Goal: Download file/media

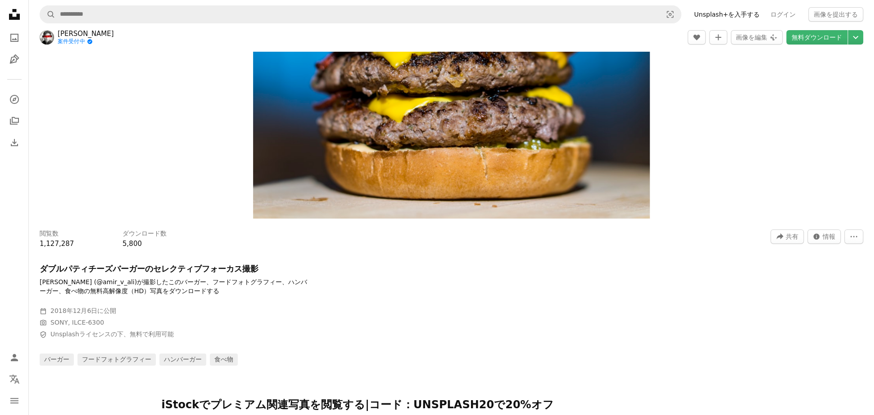
scroll to position [180, 0]
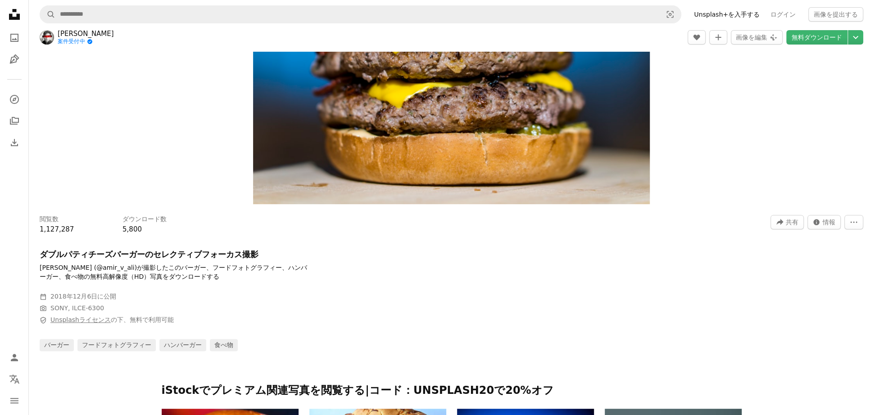
click at [59, 321] on link "Unsplashライセンス" at bounding box center [80, 319] width 60 height 7
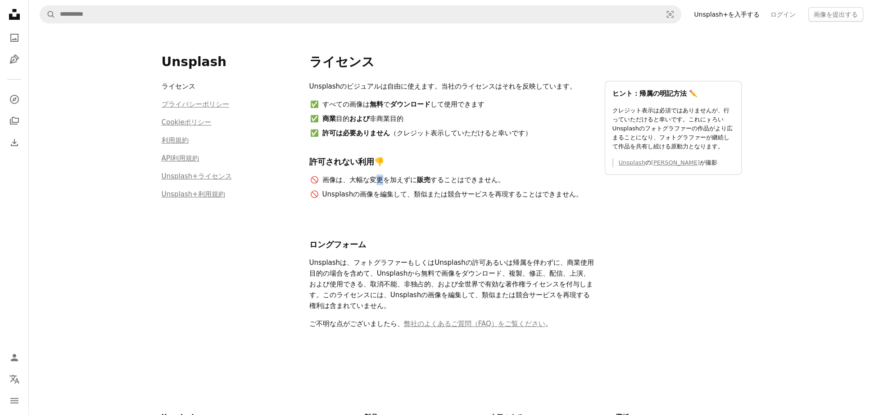
drag, startPoint x: 371, startPoint y: 183, endPoint x: 378, endPoint y: 183, distance: 6.8
click at [378, 183] on li "画像は、大幅な変更を加えずに 販売 することはできません。" at bounding box center [457, 180] width 273 height 11
click at [381, 187] on ul "画像は、大幅な変更を加えずに 販売 することはできません。 Unsplashの画像を編集して、類似または競合サービスを再現することはできません。" at bounding box center [451, 187] width 284 height 25
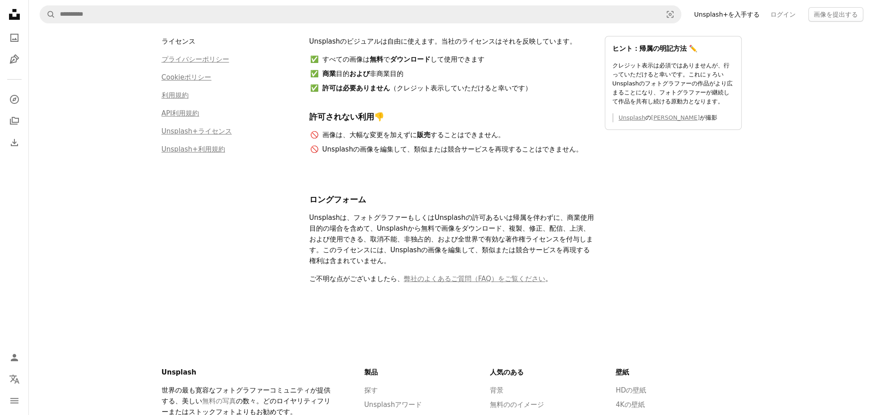
scroll to position [180, 0]
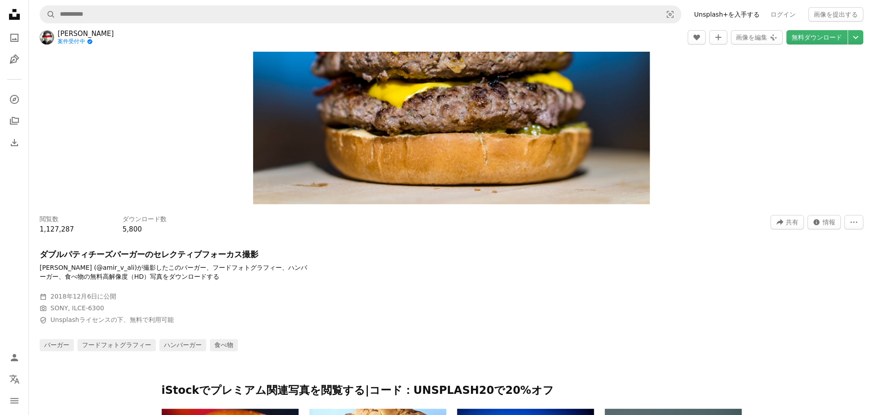
scroll to position [45, 0]
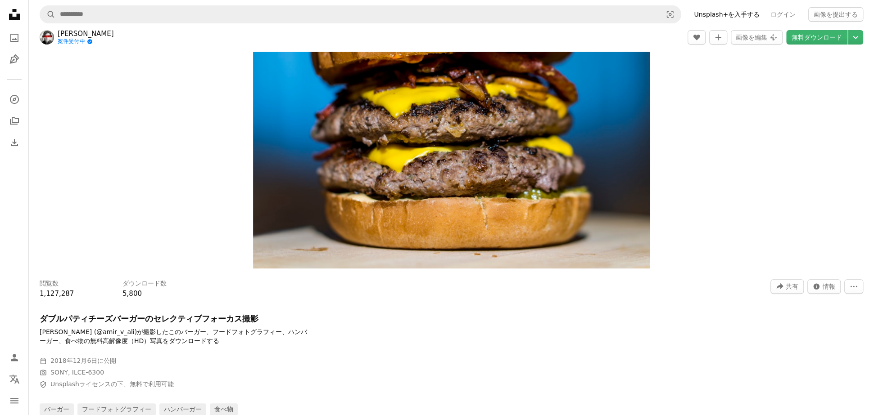
scroll to position [90, 0]
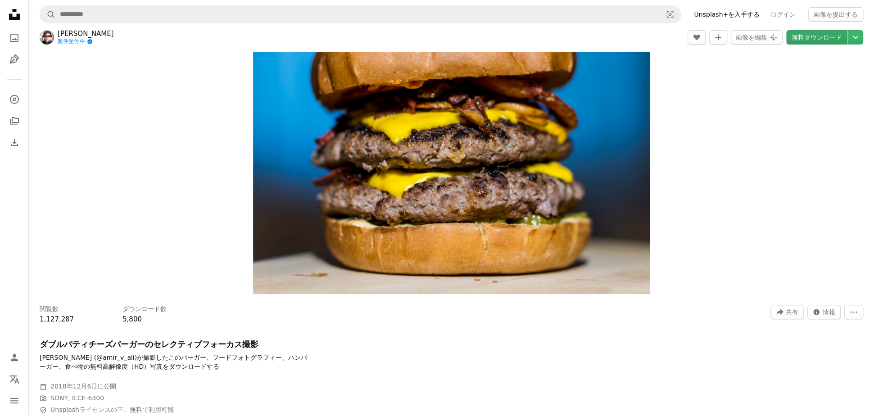
click at [813, 36] on link "無料ダウンロード" at bounding box center [816, 37] width 61 height 14
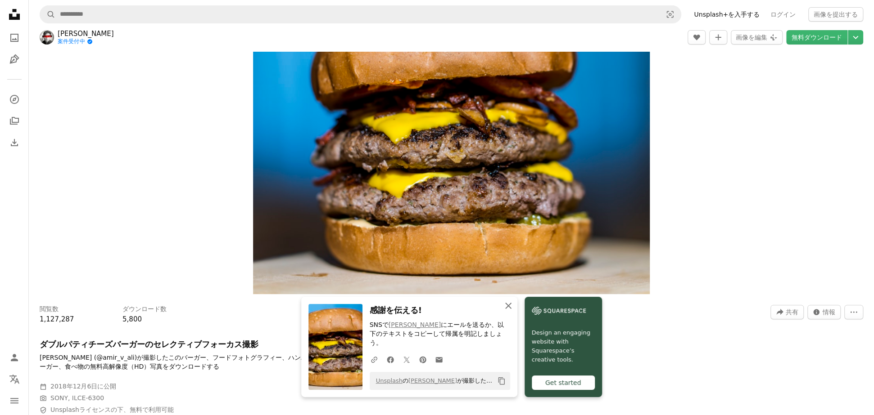
click at [512, 311] on icon "An X shape" at bounding box center [508, 306] width 11 height 11
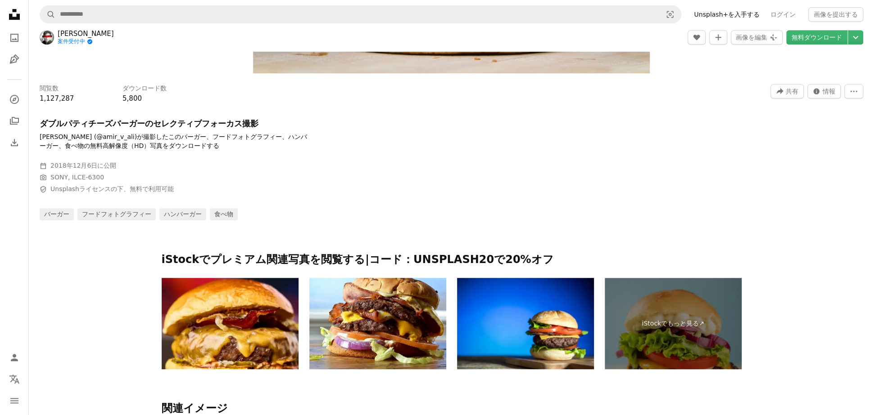
scroll to position [315, 0]
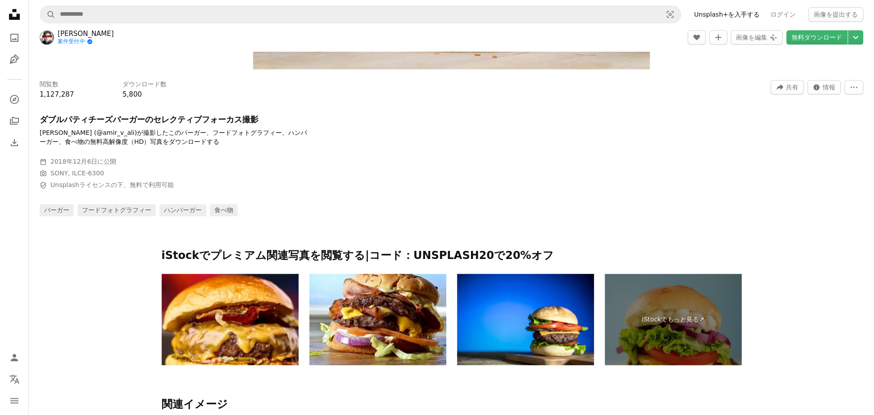
click at [265, 134] on p "[PERSON_NAME] (@amir_v_ali)が撮影したこのバーガー、フードフォトグラフィー、ハンバーガー、食べ物の無料高解像度（HD）写真をダウンロ…" at bounding box center [175, 138] width 270 height 18
click at [94, 136] on p "[PERSON_NAME] (@amir_v_ali)が撮影したこのバーガー、フードフォトグラフィー、ハンバーガー、食べ物の無料高解像度（HD）写真をダウンロ…" at bounding box center [175, 138] width 270 height 18
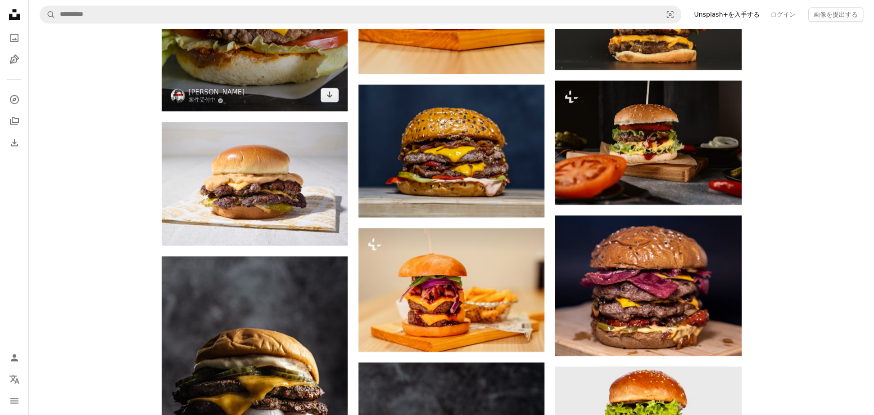
scroll to position [945, 0]
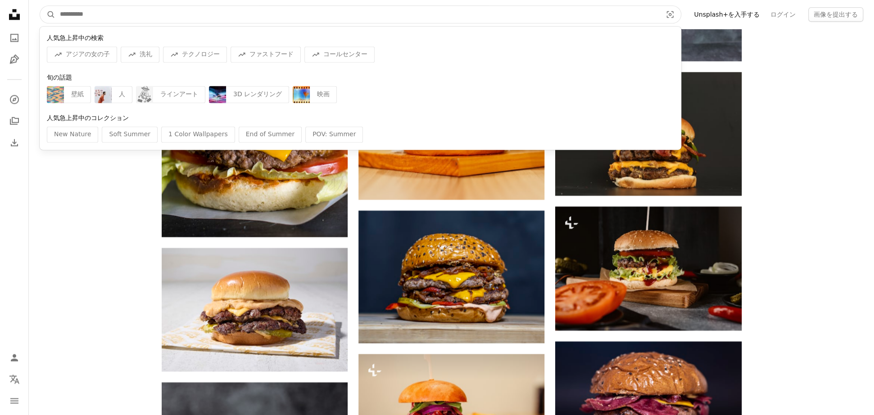
click at [193, 12] on input "サイト内でビジュアルを探す" at bounding box center [357, 14] width 604 height 17
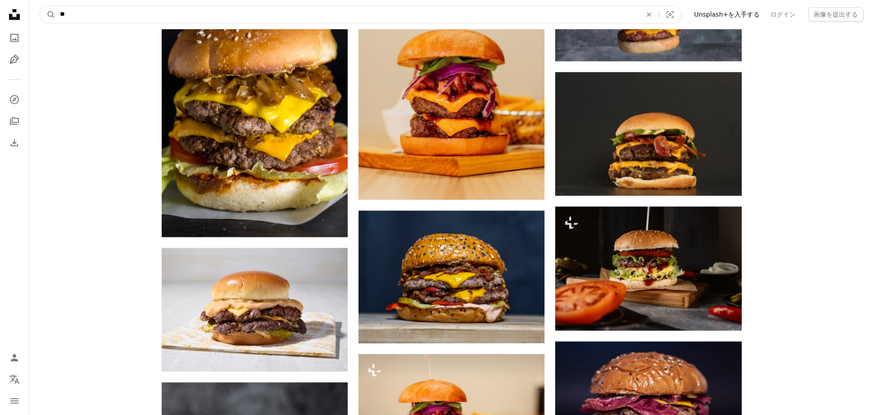
type input "*"
type input "******"
click at [40, 6] on button "A magnifying glass" at bounding box center [47, 14] width 15 height 17
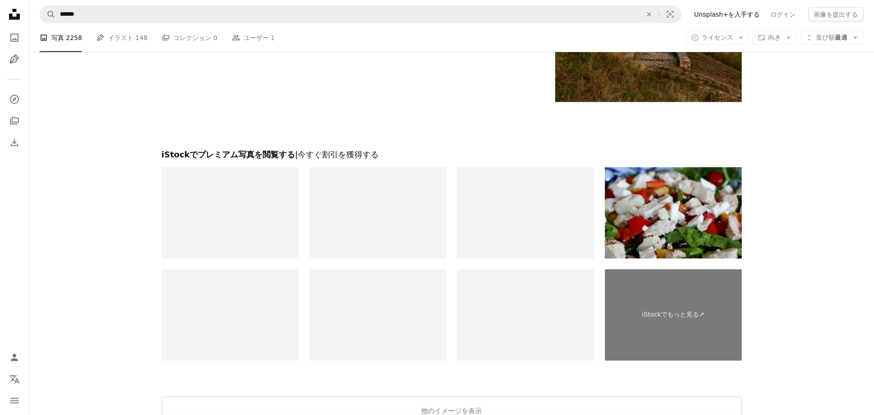
scroll to position [2071, 0]
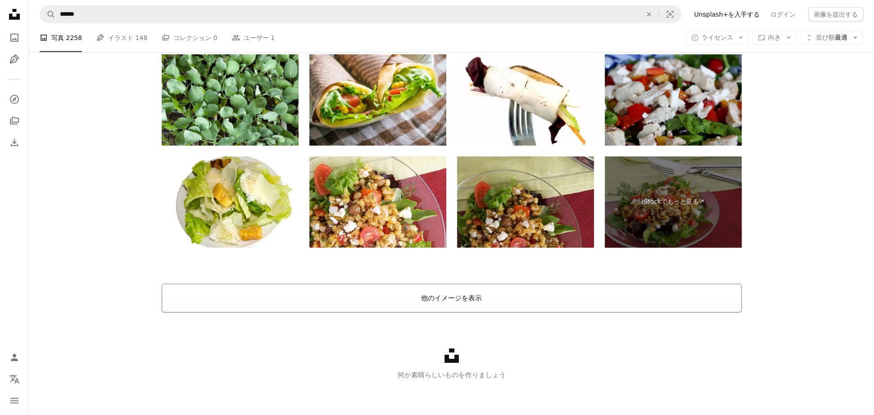
click at [689, 294] on button "他のイメージを表示" at bounding box center [452, 298] width 580 height 29
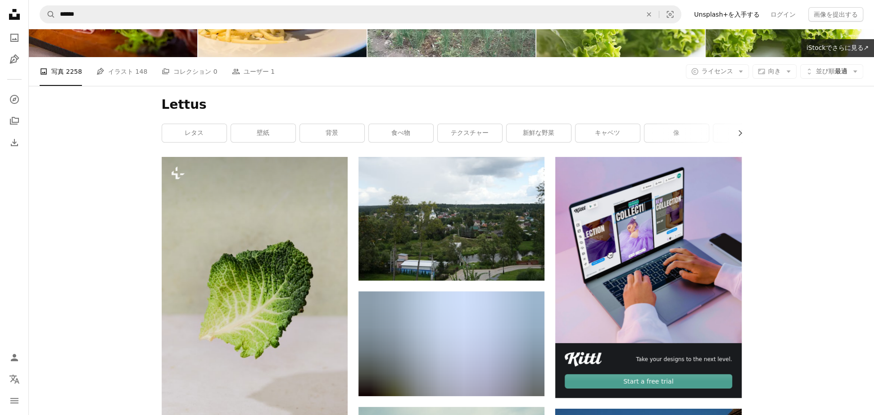
scroll to position [0, 0]
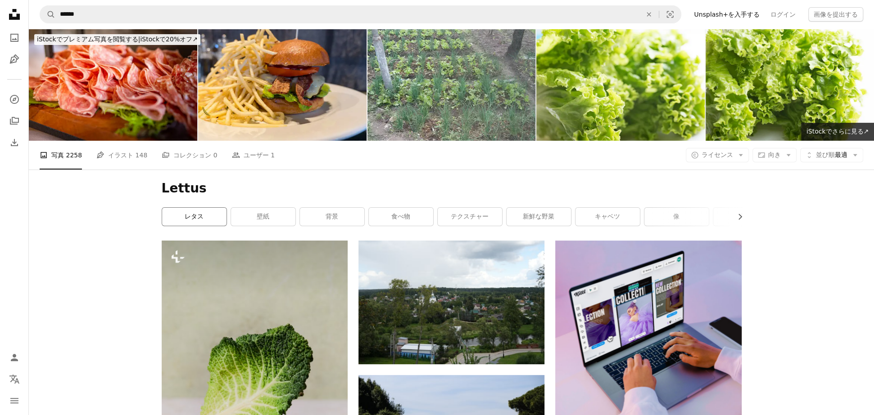
click at [194, 219] on link "レタス" at bounding box center [194, 217] width 64 height 18
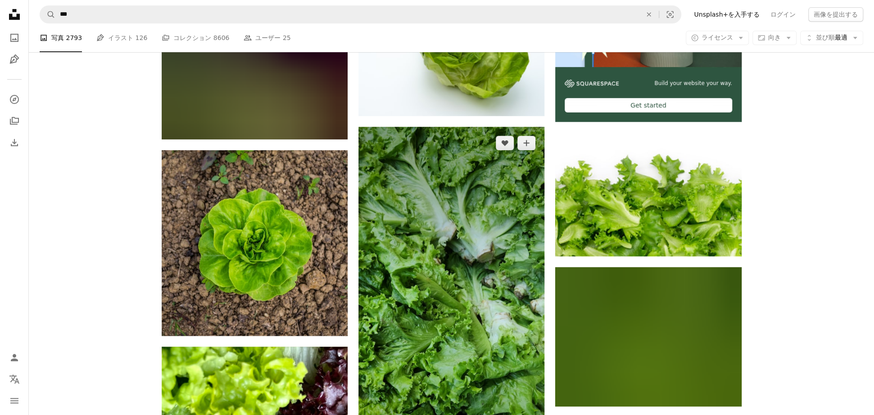
scroll to position [405, 0]
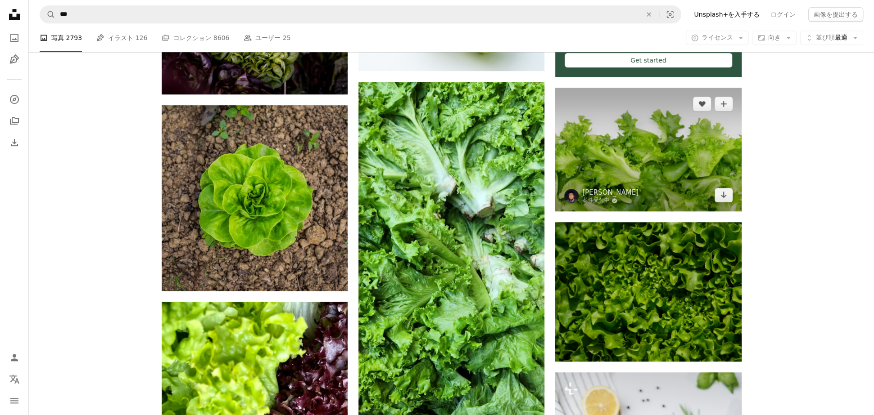
click at [655, 167] on img at bounding box center [648, 150] width 186 height 124
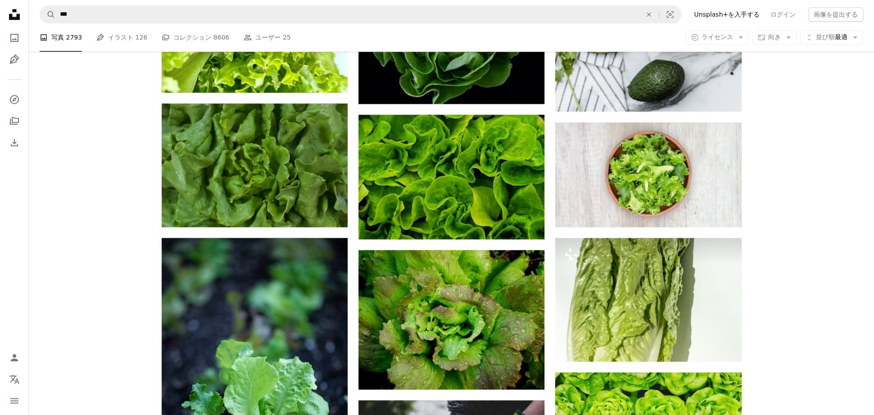
scroll to position [1125, 0]
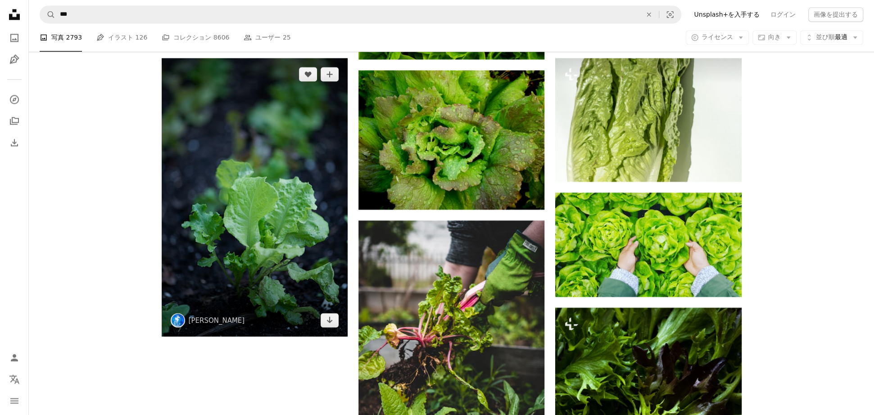
click at [272, 215] on img at bounding box center [255, 197] width 186 height 279
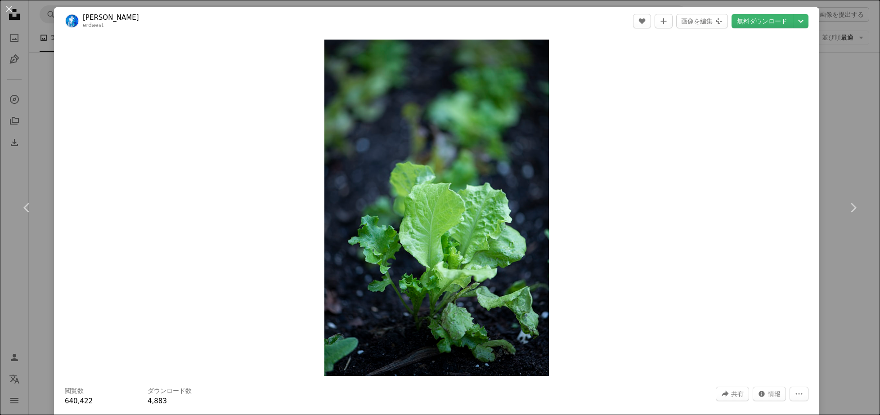
drag, startPoint x: 553, startPoint y: 248, endPoint x: 547, endPoint y: 248, distance: 5.4
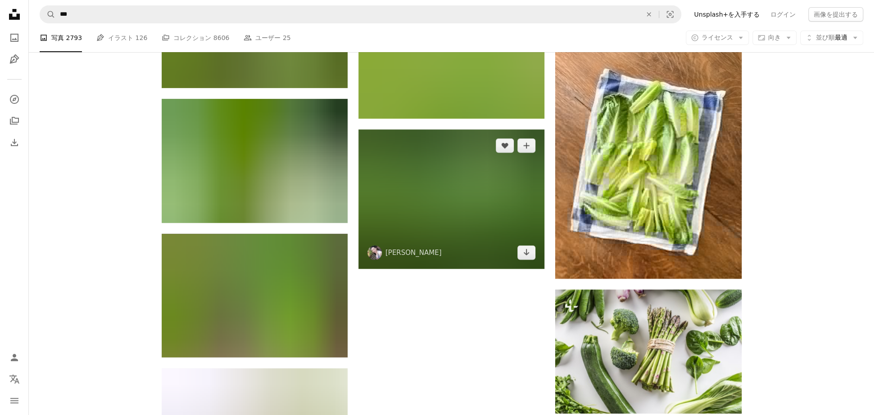
scroll to position [2475, 0]
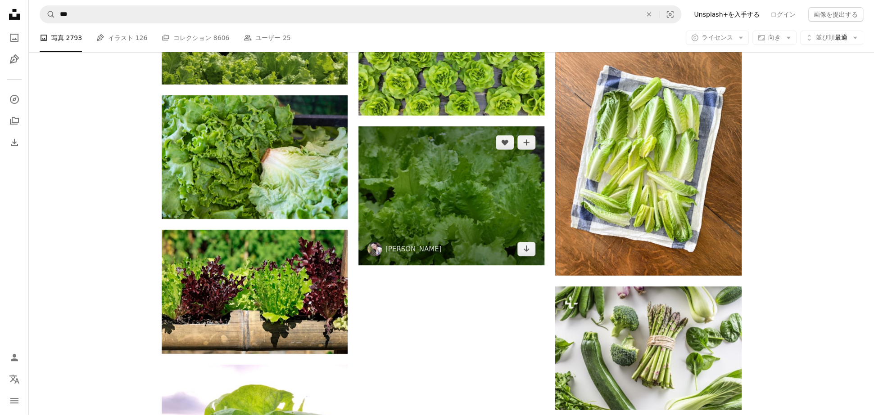
click at [461, 225] on img at bounding box center [451, 196] width 186 height 140
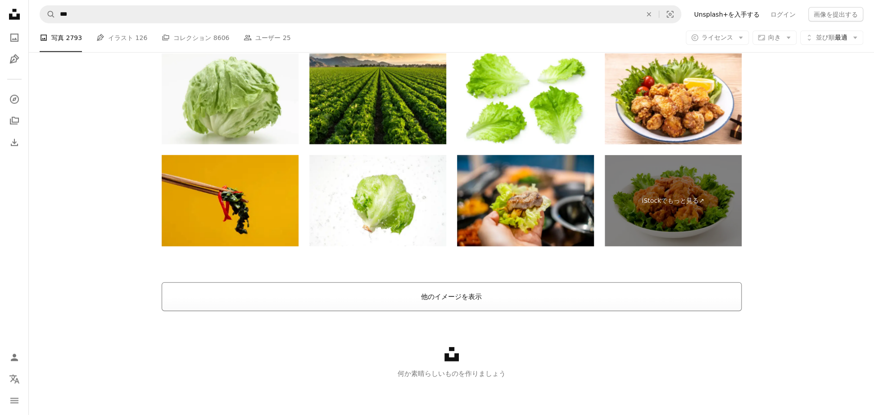
click at [475, 304] on button "他のイメージを表示" at bounding box center [452, 297] width 580 height 29
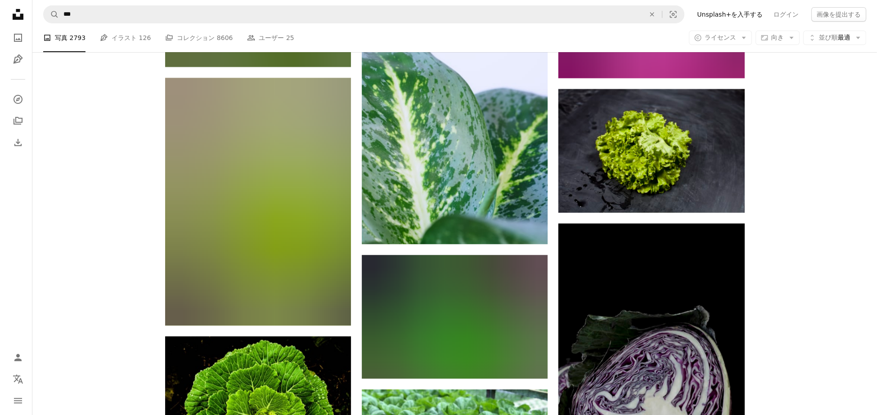
scroll to position [33965, 0]
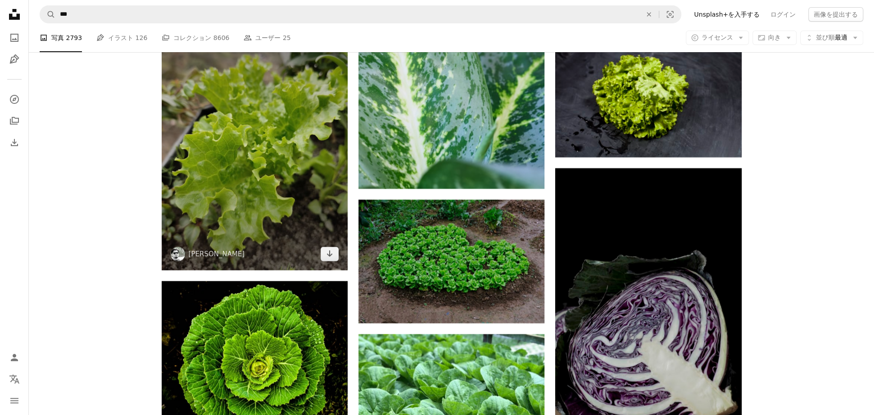
click at [260, 243] on img at bounding box center [255, 147] width 186 height 248
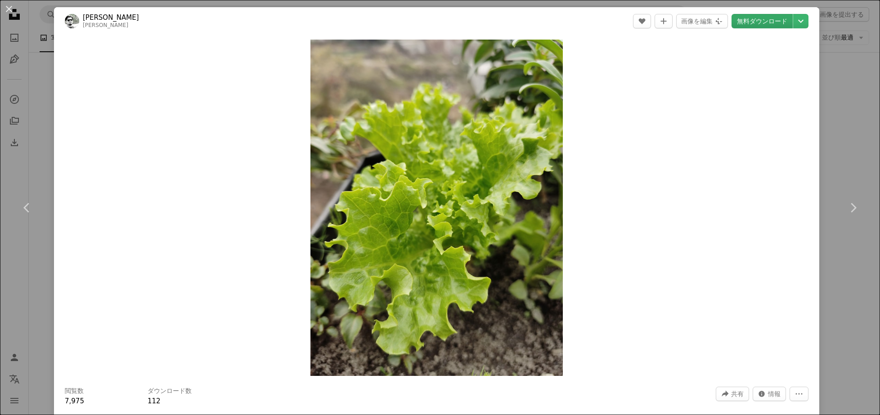
click at [753, 24] on link "無料ダウンロード" at bounding box center [762, 21] width 61 height 14
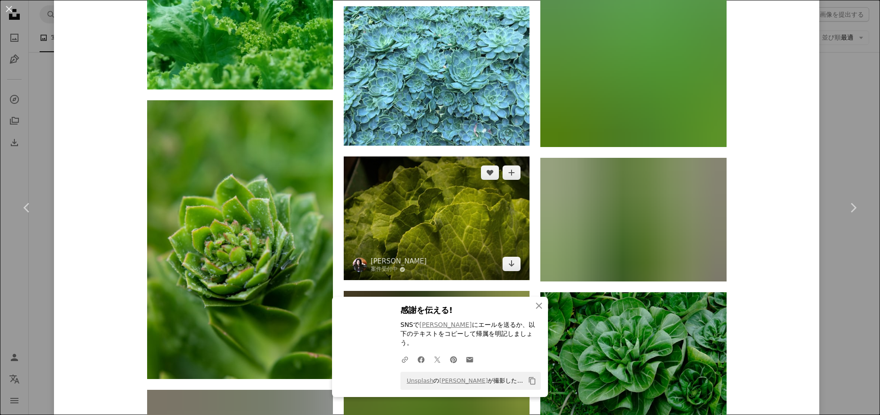
scroll to position [8109, 0]
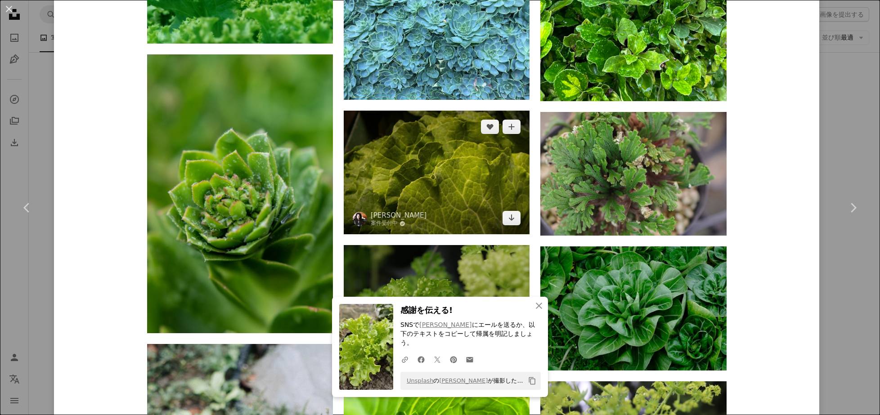
click at [451, 200] on img at bounding box center [437, 173] width 186 height 124
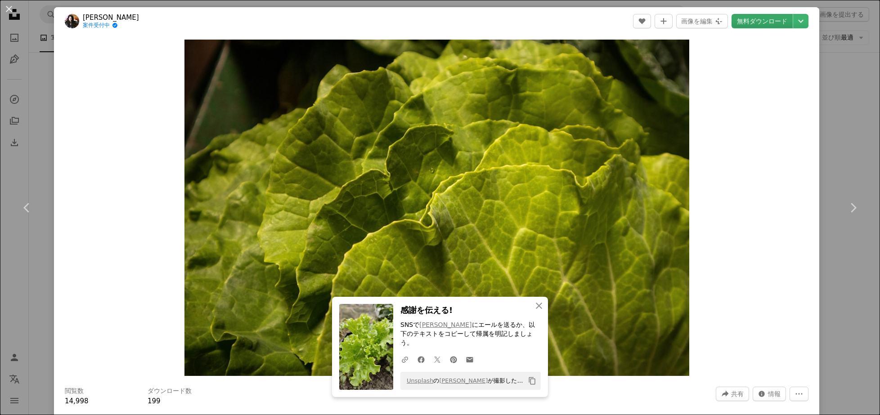
click at [749, 23] on link "無料ダウンロード" at bounding box center [762, 21] width 61 height 14
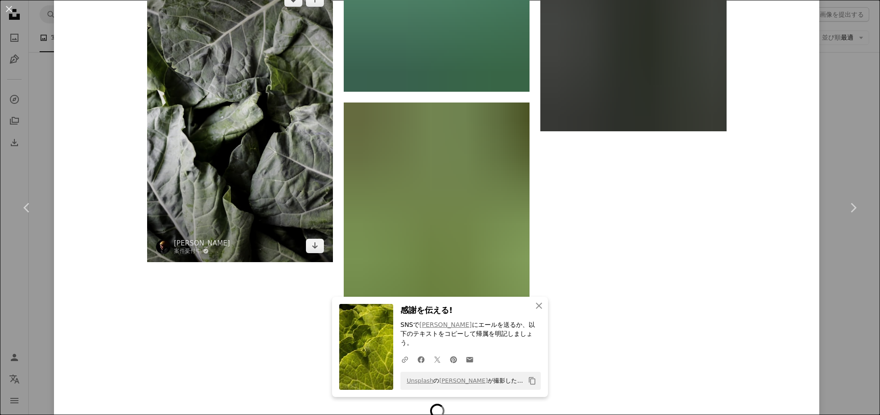
scroll to position [11390, 0]
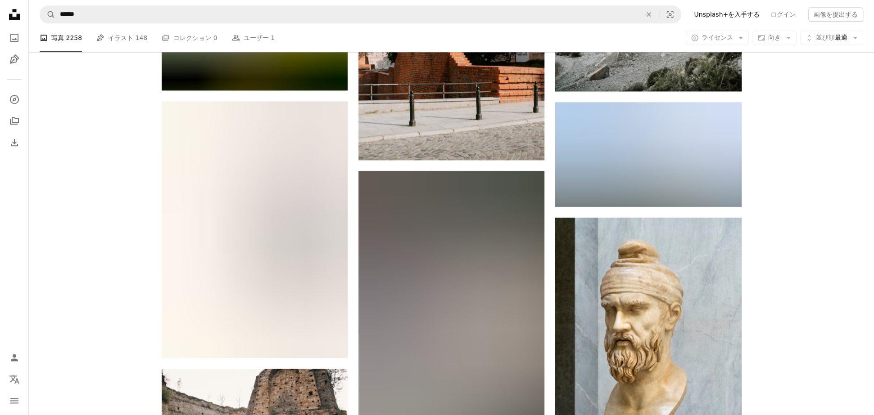
scroll to position [5950, 0]
